Goal: Information Seeking & Learning: Learn about a topic

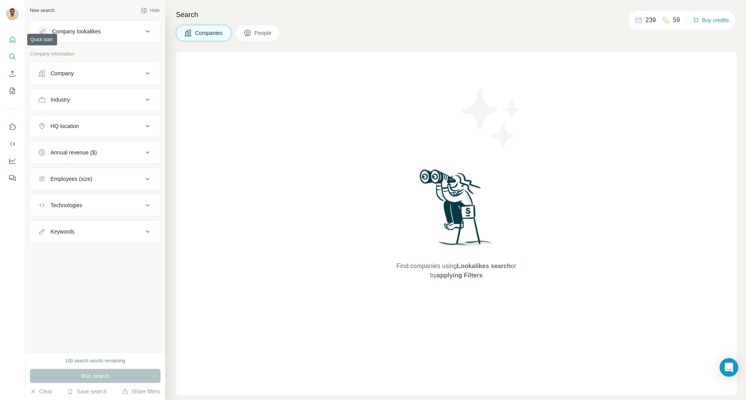
click at [14, 37] on icon "Quick start" at bounding box center [13, 40] width 8 height 8
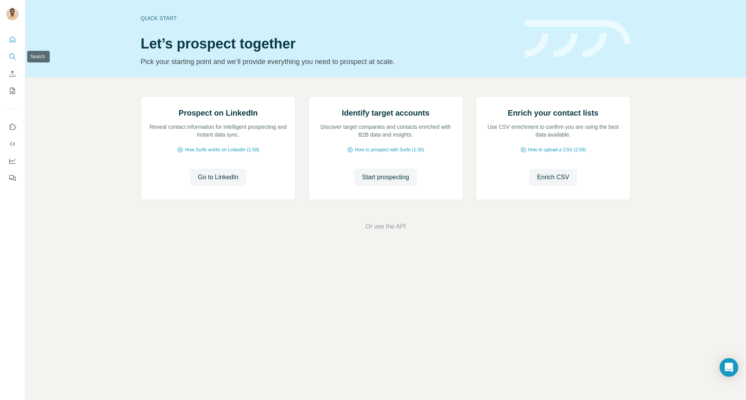
click at [12, 55] on icon "Search" at bounding box center [13, 57] width 8 height 8
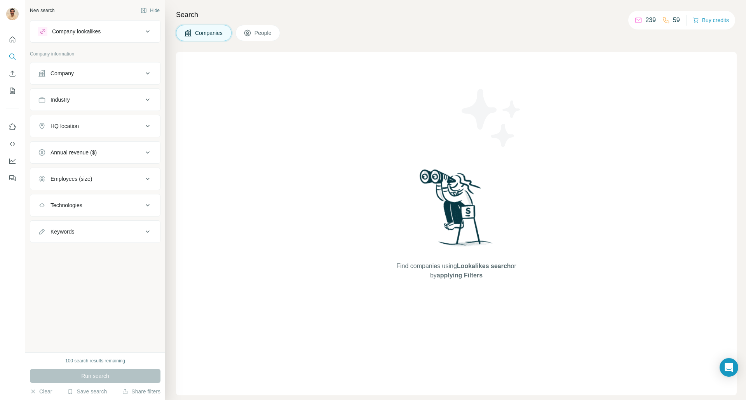
click at [101, 77] on div "Company" at bounding box center [90, 74] width 105 height 8
click at [116, 74] on div "Company" at bounding box center [90, 74] width 105 height 8
click at [261, 33] on span "People" at bounding box center [263, 33] width 18 height 8
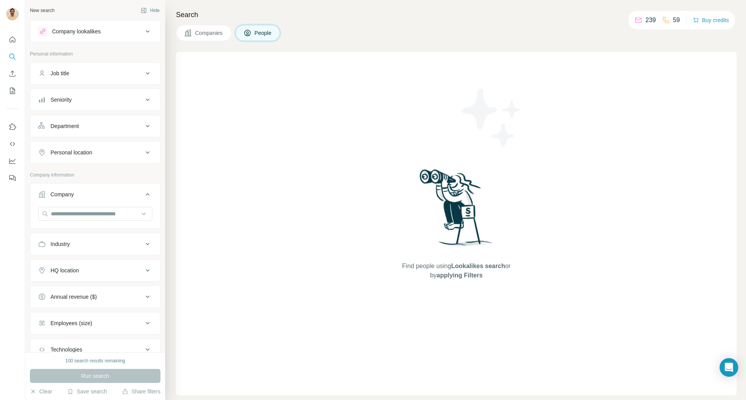
click at [119, 32] on div "Company lookalikes" at bounding box center [90, 31] width 105 height 9
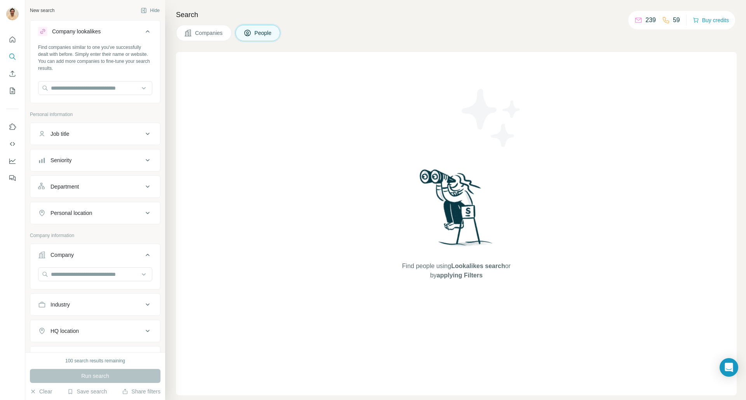
click at [99, 96] on div at bounding box center [95, 89] width 114 height 16
click at [103, 90] on input "text" at bounding box center [95, 88] width 114 height 14
click at [103, 89] on input "text" at bounding box center [95, 88] width 114 height 14
click at [96, 85] on input "text" at bounding box center [95, 88] width 114 height 14
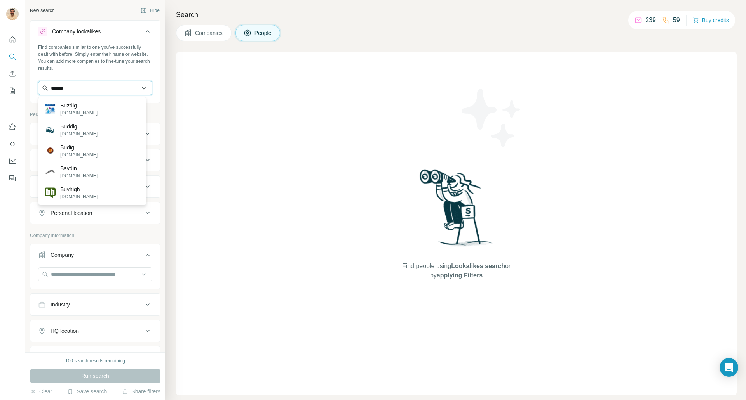
type input "******"
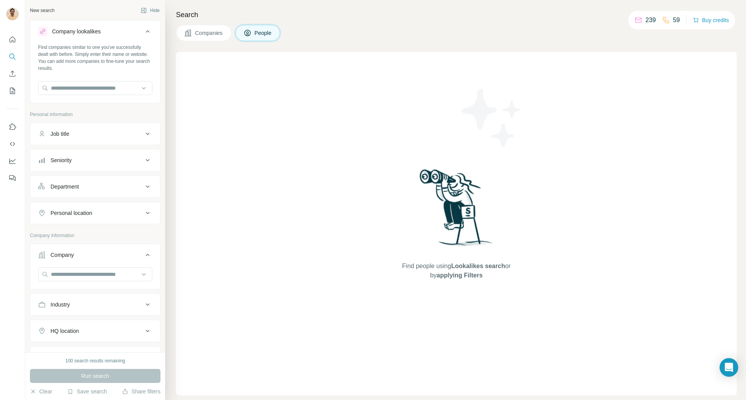
click at [564, 30] on div "Companies People" at bounding box center [456, 33] width 560 height 16
drag, startPoint x: 656, startPoint y: 0, endPoint x: 379, endPoint y: 19, distance: 277.9
click at [417, 23] on div "Search Companies People Find people using Lookalikes search or by applying Filt…" at bounding box center [455, 200] width 581 height 400
click at [551, 37] on div "Companies People" at bounding box center [456, 33] width 560 height 16
click at [482, 43] on div "Search Companies People Find people using Lookalikes search or by applying Filt…" at bounding box center [455, 200] width 581 height 400
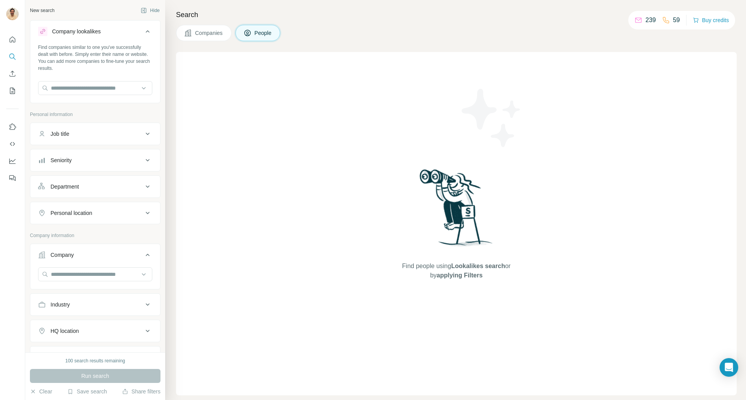
click at [678, 42] on div "Search Companies People Find people using Lookalikes search or by applying Filt…" at bounding box center [455, 200] width 581 height 400
